Goal: Navigation & Orientation: Go to known website

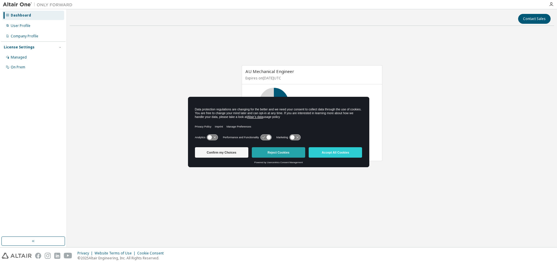
click at [287, 149] on button "Reject Cookies" at bounding box center [278, 152] width 53 height 10
